Goal: Information Seeking & Learning: Learn about a topic

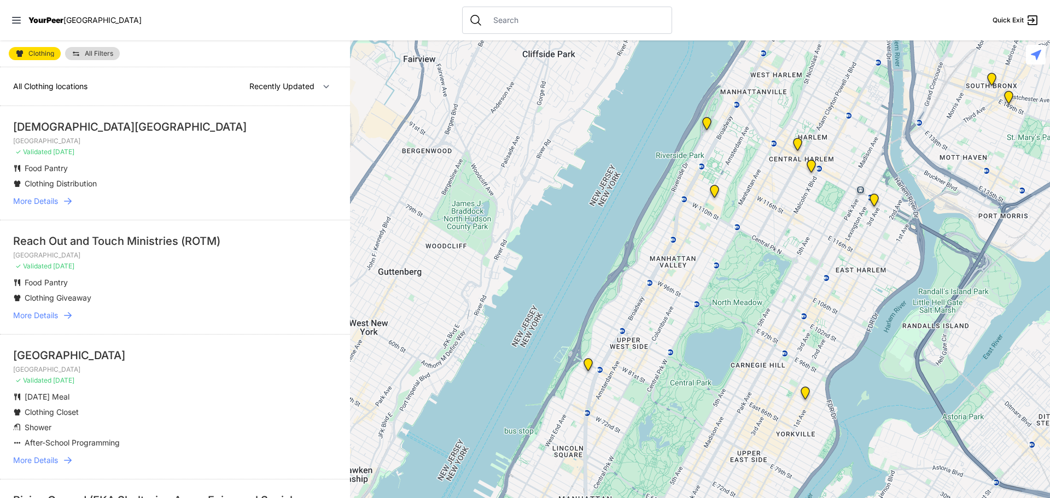
select select "recentlyUpdated"
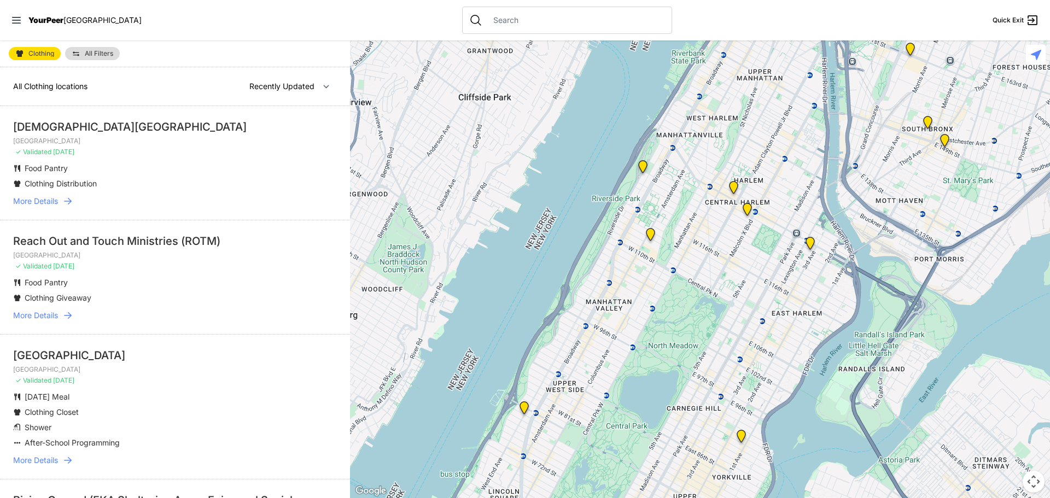
drag, startPoint x: 775, startPoint y: 185, endPoint x: 702, endPoint y: 235, distance: 88.1
click at [697, 235] on div at bounding box center [700, 269] width 700 height 458
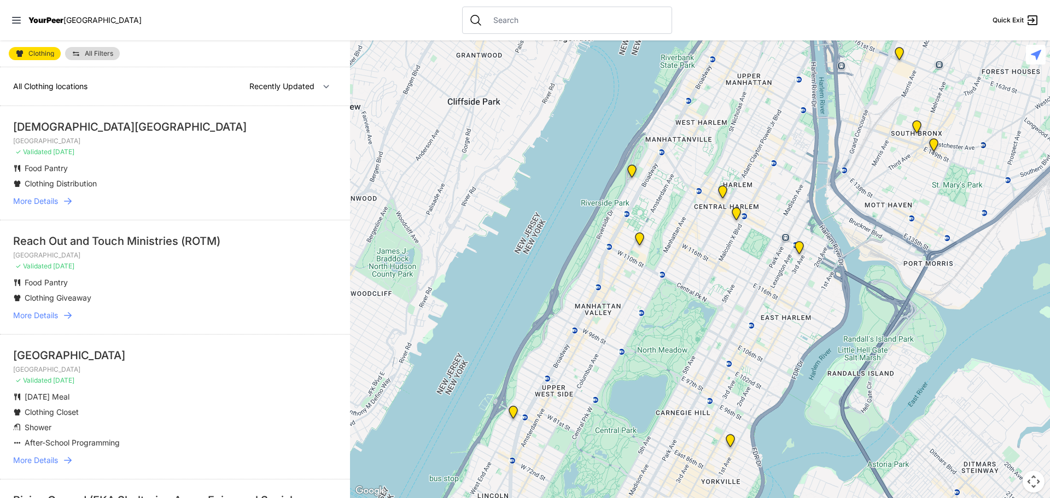
click at [797, 245] on img "Main Location" at bounding box center [799, 249] width 14 height 17
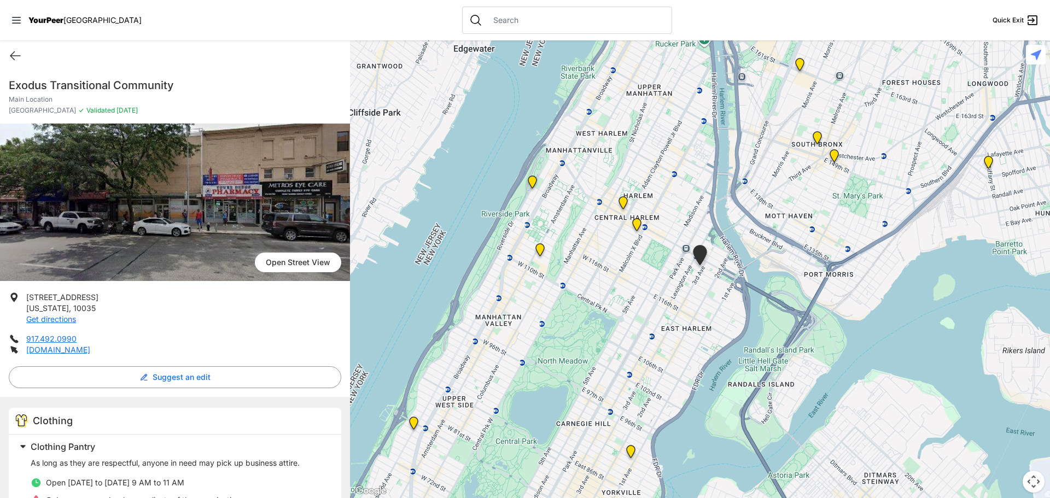
click at [635, 229] on img at bounding box center [637, 226] width 14 height 17
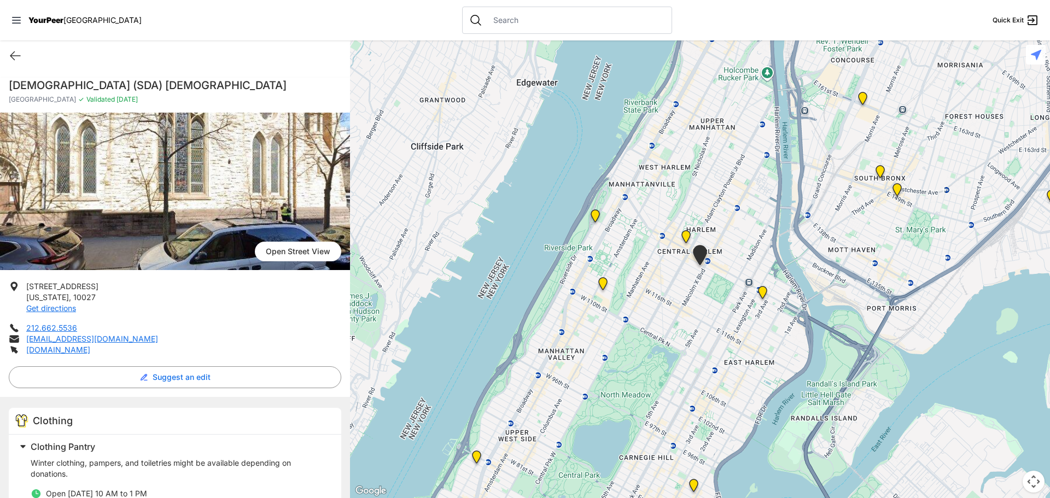
click at [688, 238] on img "Uptown/Harlem DYCD Youth Drop-in Center" at bounding box center [686, 238] width 14 height 17
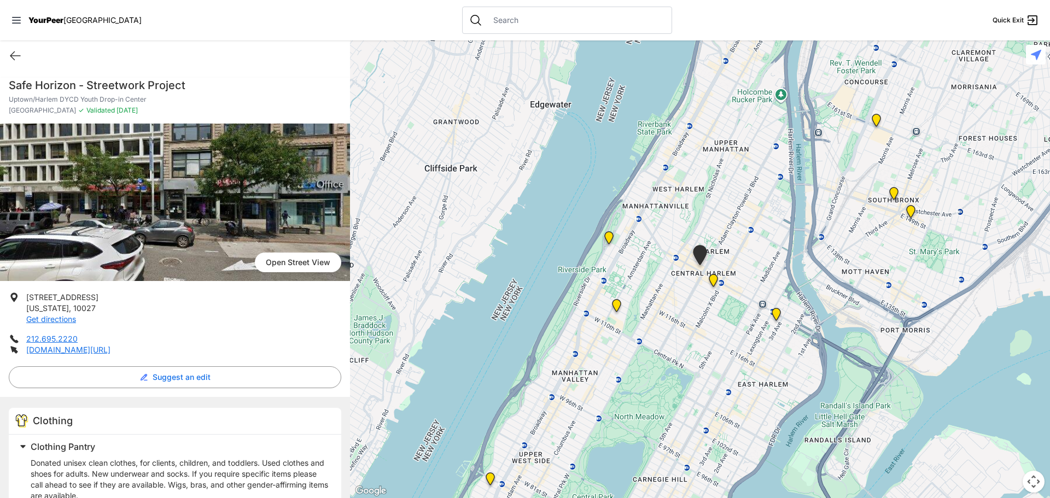
click at [715, 280] on img at bounding box center [713, 282] width 14 height 17
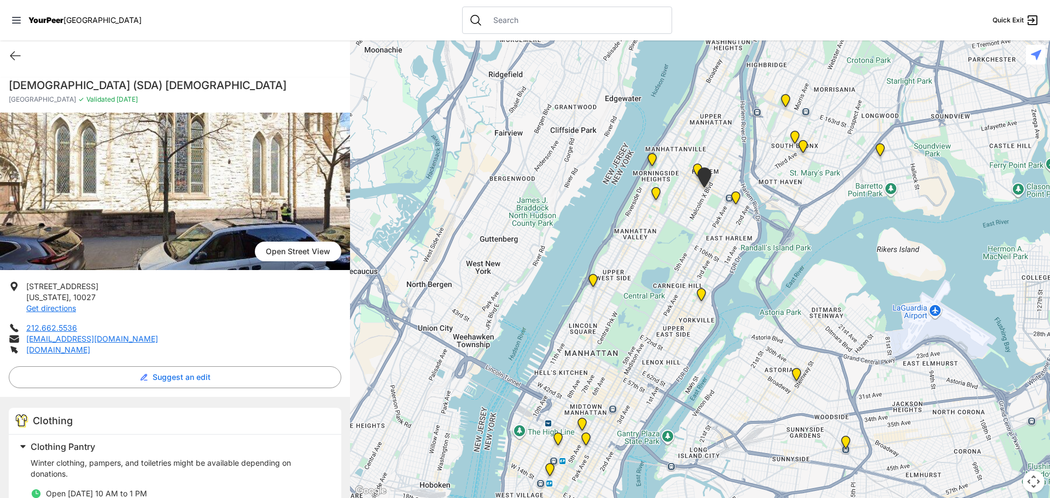
drag, startPoint x: 662, startPoint y: 403, endPoint x: 684, endPoint y: 271, distance: 133.7
click at [684, 271] on div at bounding box center [700, 269] width 700 height 458
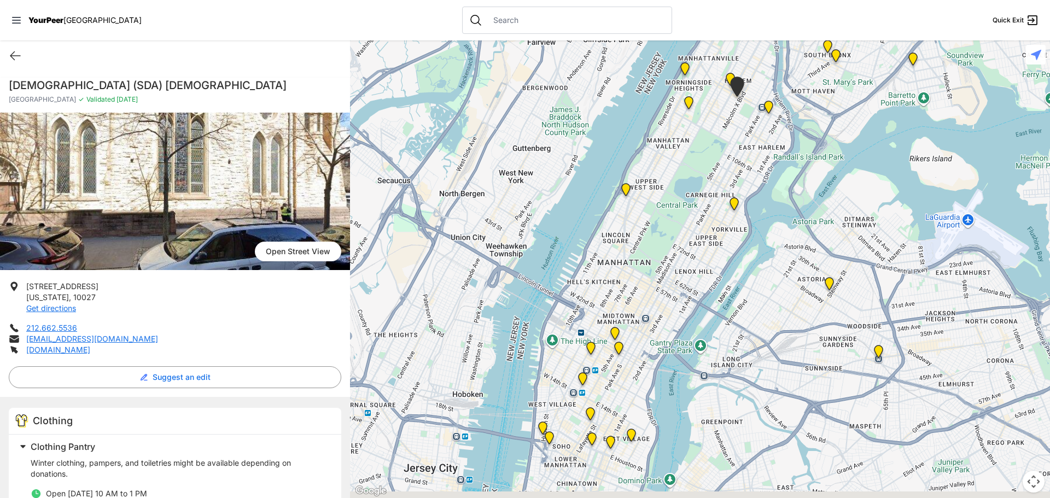
drag, startPoint x: 625, startPoint y: 370, endPoint x: 662, endPoint y: 280, distance: 96.9
click at [662, 280] on div at bounding box center [700, 269] width 700 height 458
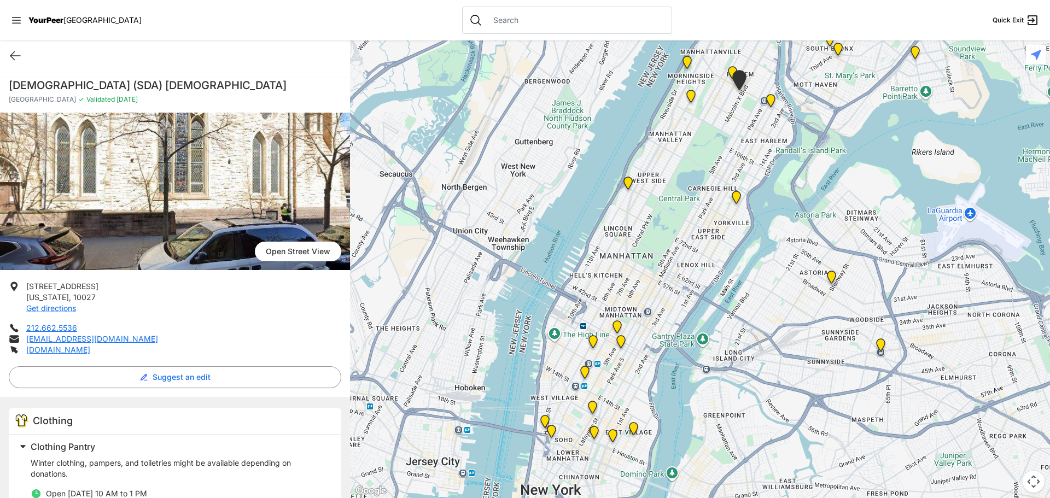
click at [615, 326] on img at bounding box center [617, 328] width 14 height 17
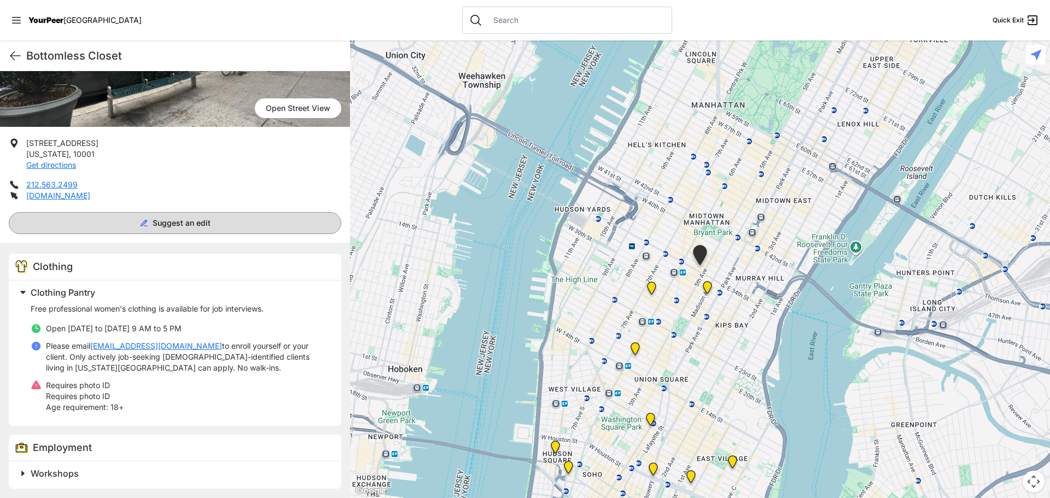
scroll to position [145, 0]
